Goal: Task Accomplishment & Management: Manage account settings

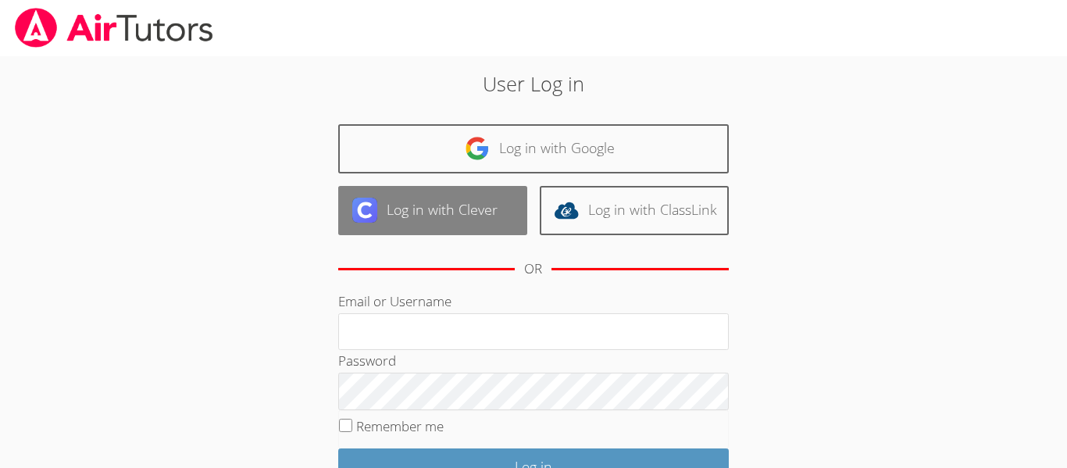
click at [470, 211] on link "Log in with Clever" at bounding box center [432, 210] width 189 height 49
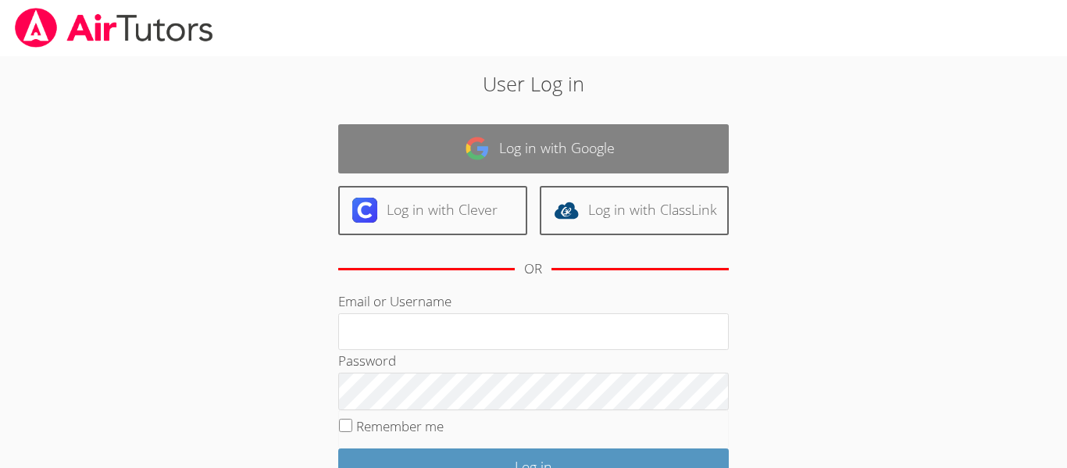
click at [582, 133] on link "Log in with Google" at bounding box center [533, 148] width 391 height 49
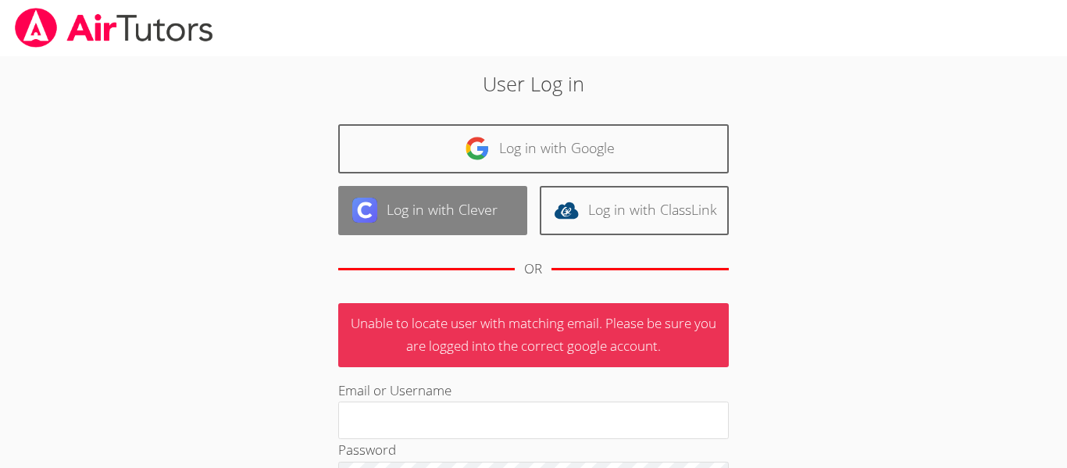
click at [484, 210] on link "Log in with Clever" at bounding box center [432, 210] width 189 height 49
